Goal: Navigation & Orientation: Find specific page/section

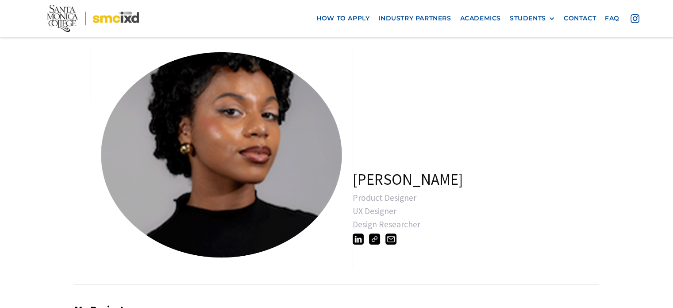
click at [278, 148] on link "open lightbox" at bounding box center [200, 153] width 221 height 221
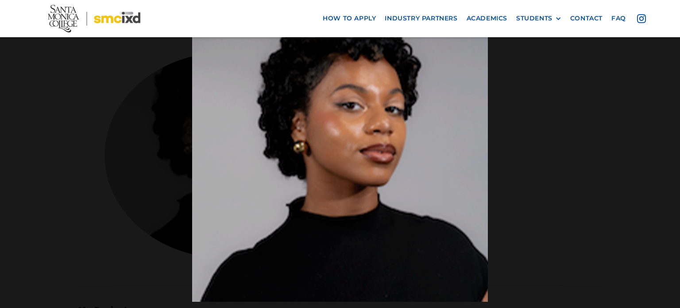
click at [174, 157] on div at bounding box center [340, 153] width 680 height 295
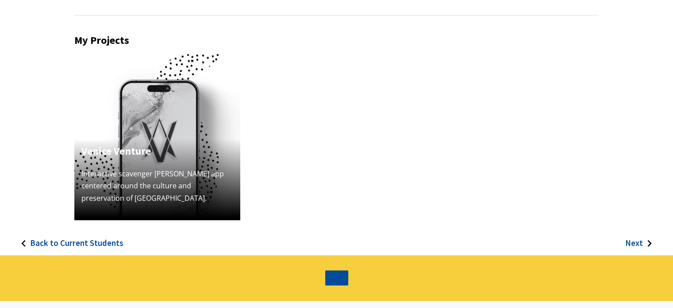
scroll to position [277, 0]
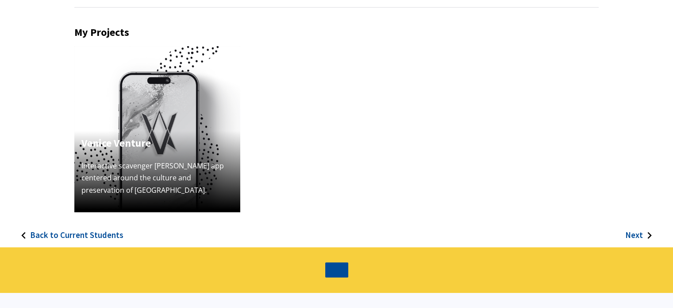
click at [173, 139] on h4 "Venice Venture" at bounding box center [157, 143] width 152 height 16
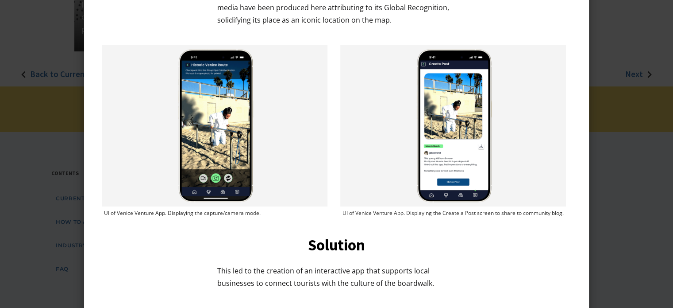
scroll to position [451, 0]
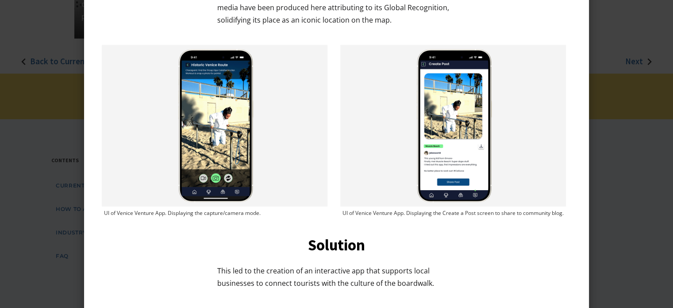
click at [5, 129] on div at bounding box center [336, 154] width 673 height 308
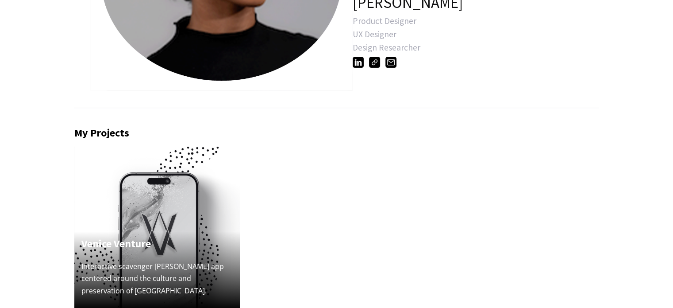
scroll to position [180, 0]
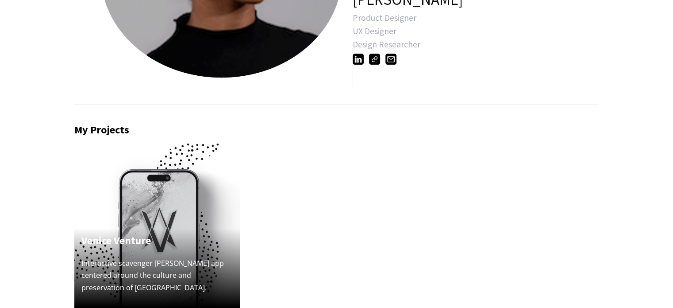
click at [100, 232] on h4 "Venice Venture" at bounding box center [157, 240] width 152 height 16
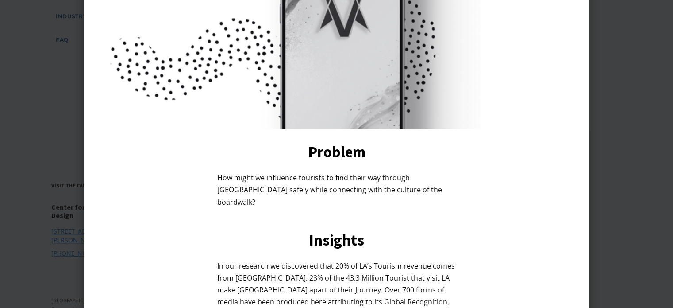
scroll to position [321, 0]
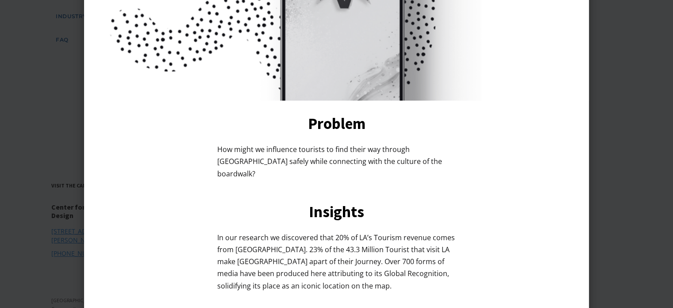
click at [0, 201] on div at bounding box center [336, 154] width 673 height 308
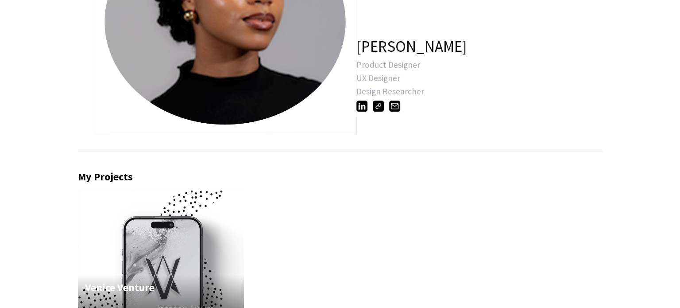
scroll to position [0, 0]
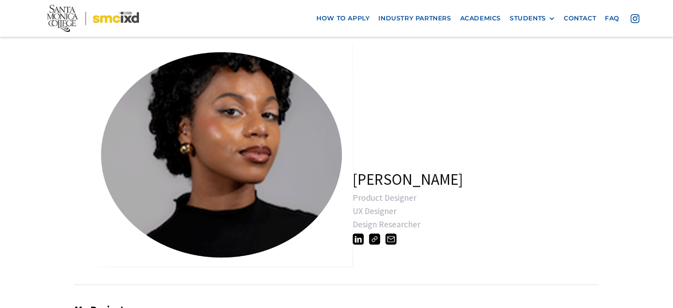
click at [285, 165] on link "open lightbox" at bounding box center [200, 153] width 221 height 221
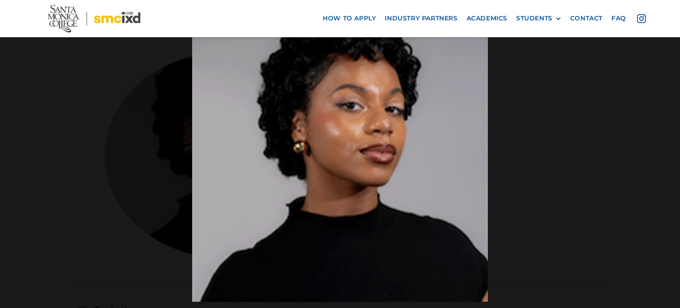
click at [33, 189] on div at bounding box center [340, 153] width 680 height 295
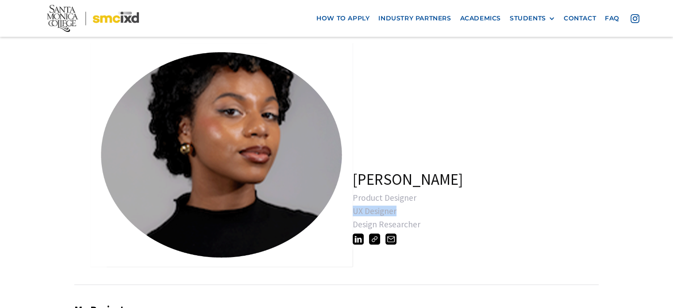
drag, startPoint x: 354, startPoint y: 212, endPoint x: 398, endPoint y: 215, distance: 44.3
click at [398, 215] on div "UX Designer" at bounding box center [484, 210] width 262 height 9
click at [151, 218] on link "open lightbox" at bounding box center [200, 153] width 221 height 221
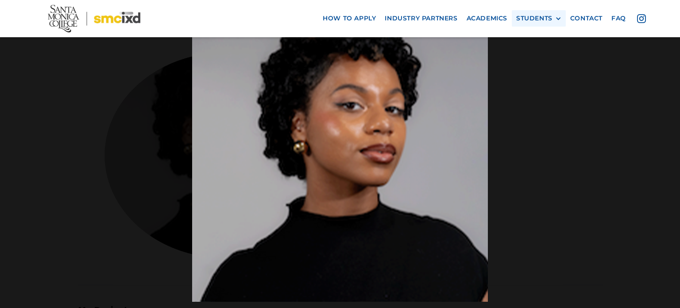
click at [534, 23] on div "STUDENTS PROspective Students GRAD SHOW 2025 Current Students Alumni" at bounding box center [539, 18] width 54 height 16
click at [538, 20] on div "STUDENTS" at bounding box center [534, 19] width 36 height 8
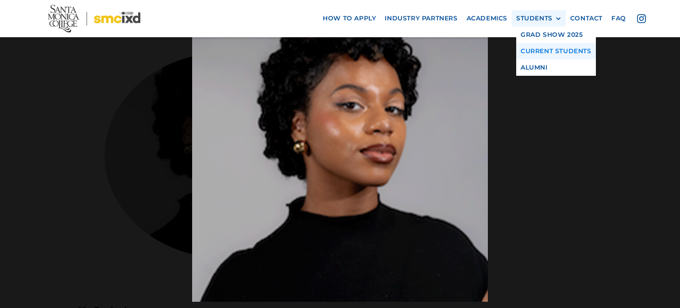
click at [534, 48] on link "Current Students" at bounding box center [556, 51] width 80 height 16
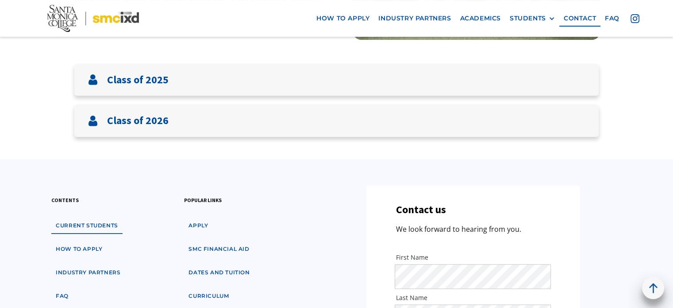
scroll to position [221, 0]
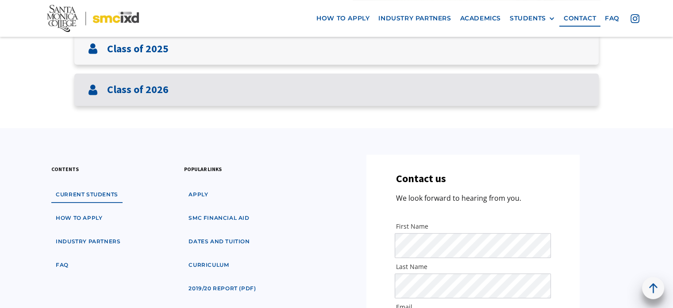
click at [191, 81] on div "Class of 2026" at bounding box center [336, 89] width 524 height 32
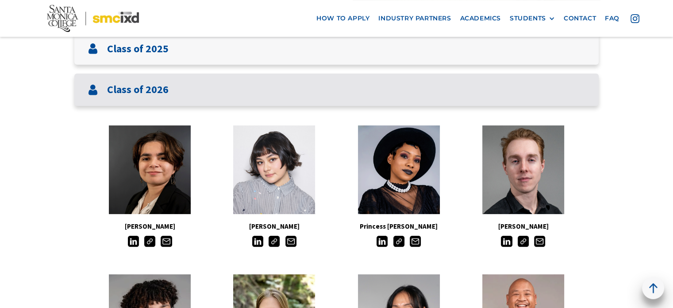
click at [373, 89] on div "Class of 2026" at bounding box center [336, 89] width 524 height 32
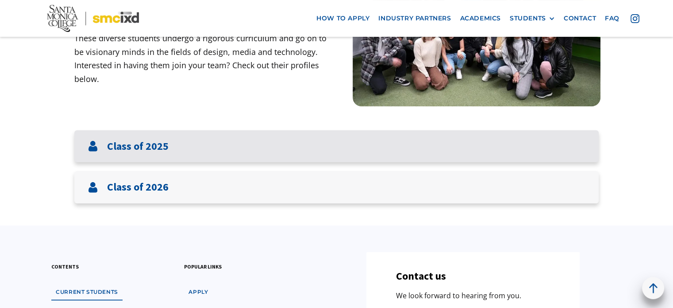
scroll to position [177, 0]
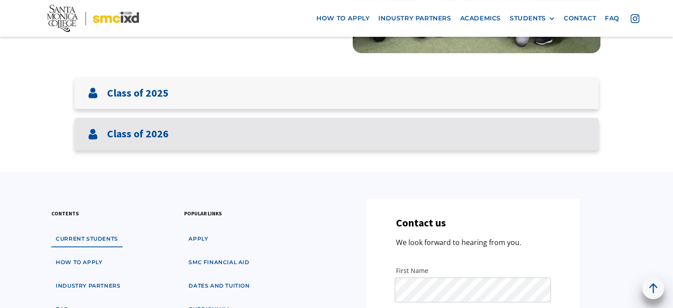
click at [266, 121] on div "Class of 2026" at bounding box center [336, 134] width 524 height 32
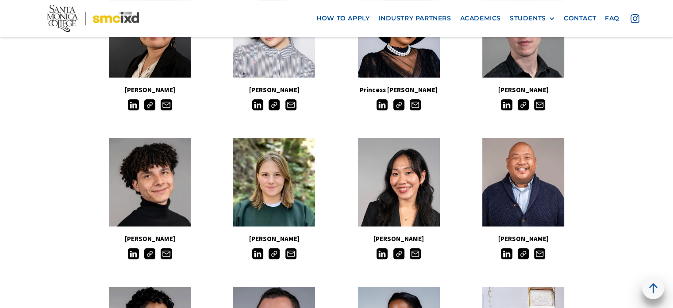
scroll to position [487, 0]
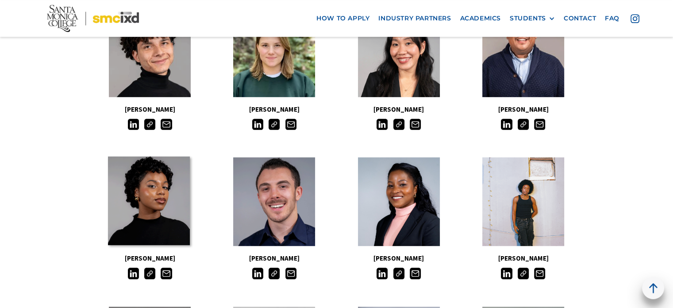
click at [181, 191] on link at bounding box center [149, 200] width 82 height 89
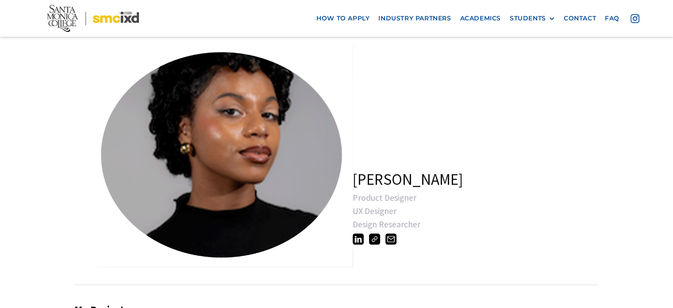
click at [355, 243] on img at bounding box center [358, 238] width 11 height 11
